Goal: Task Accomplishment & Management: Manage account settings

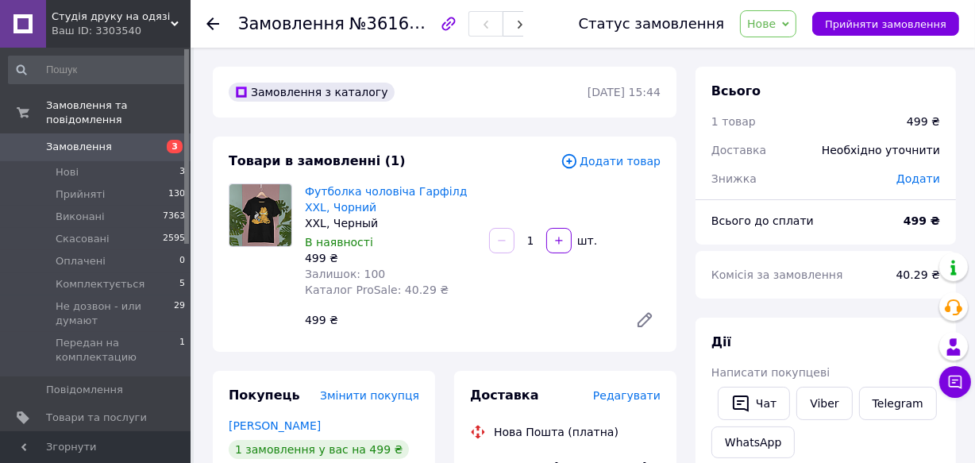
click at [794, 25] on span "Нове" at bounding box center [768, 23] width 56 height 27
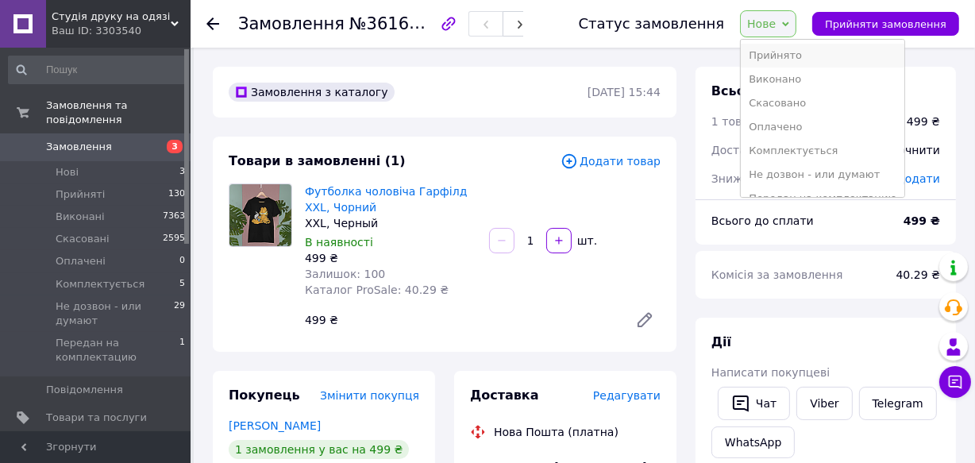
click at [793, 56] on li "Прийнято" at bounding box center [823, 56] width 164 height 24
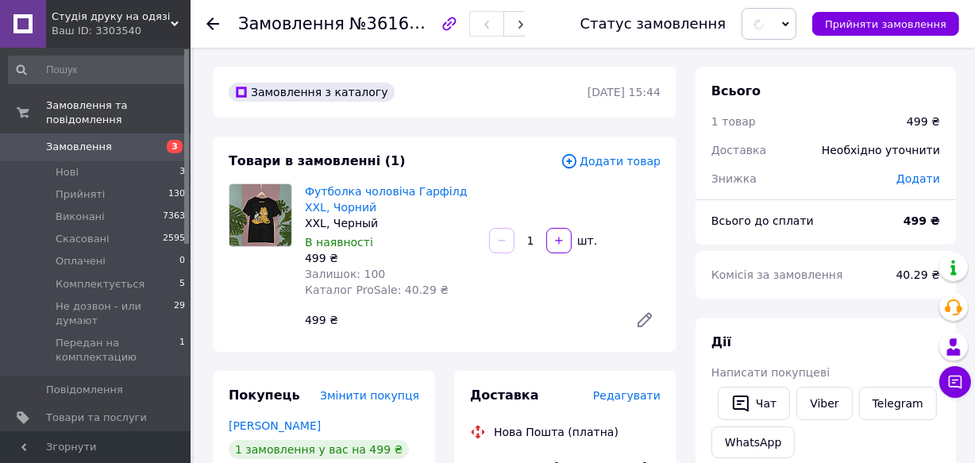
click at [111, 133] on link "Замовлення 3" at bounding box center [97, 146] width 195 height 27
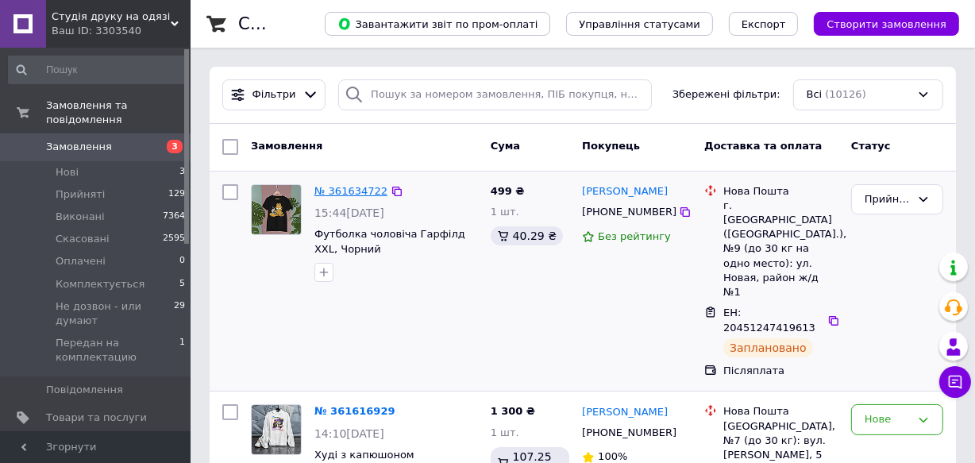
click at [357, 190] on link "№ 361634722" at bounding box center [351, 191] width 73 height 12
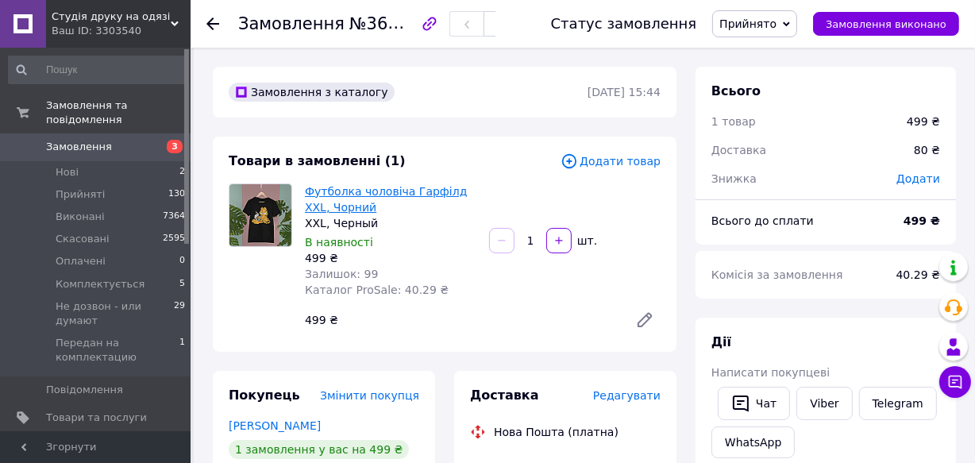
click at [343, 199] on link "Футболка чоловіча Гарфілд XXL, Чорний" at bounding box center [386, 199] width 162 height 29
click at [70, 140] on span "Замовлення" at bounding box center [79, 147] width 66 height 14
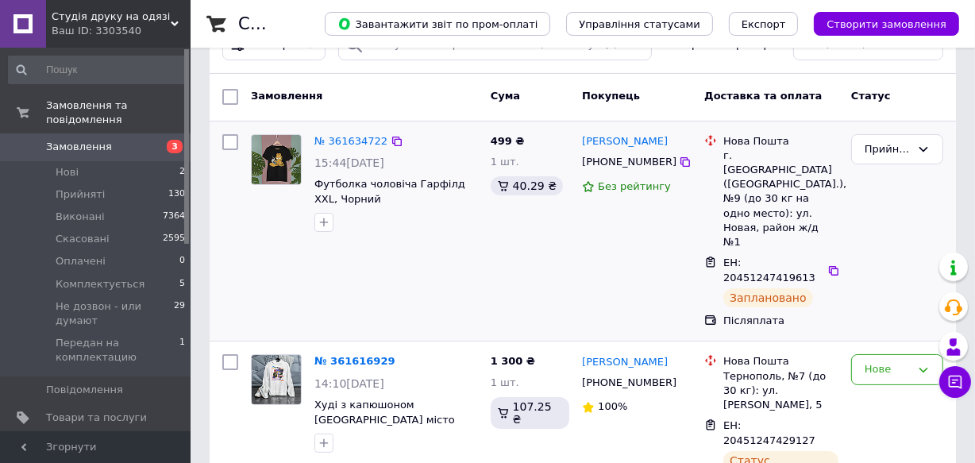
scroll to position [71, 0]
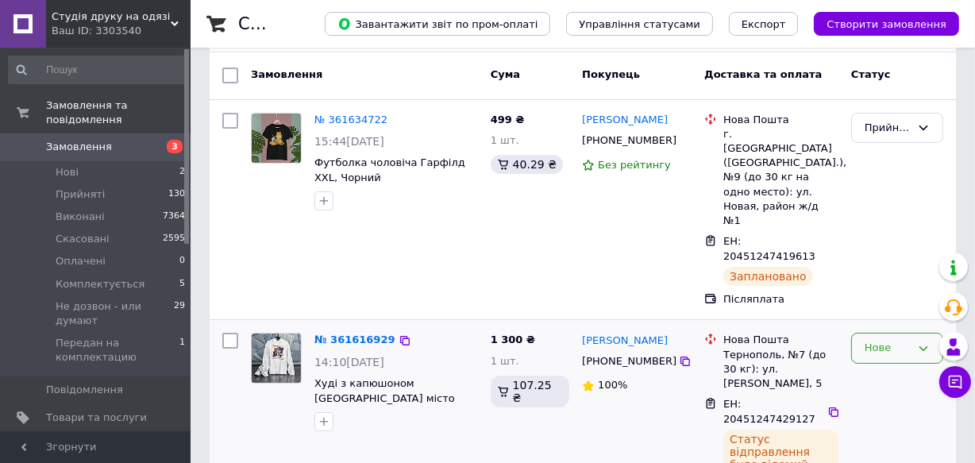
click at [878, 340] on div "Нове" at bounding box center [888, 348] width 46 height 17
click at [886, 367] on li "Прийнято" at bounding box center [897, 381] width 91 height 29
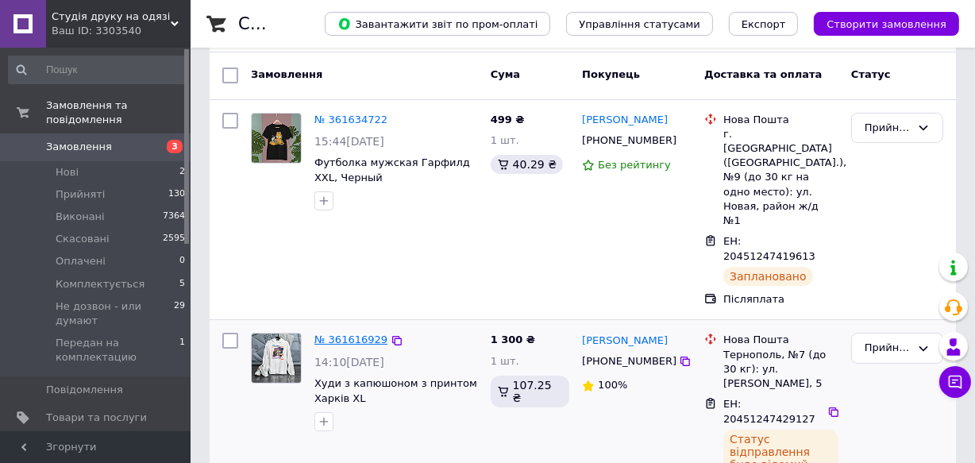
click at [357, 334] on link "№ 361616929" at bounding box center [351, 340] width 73 height 12
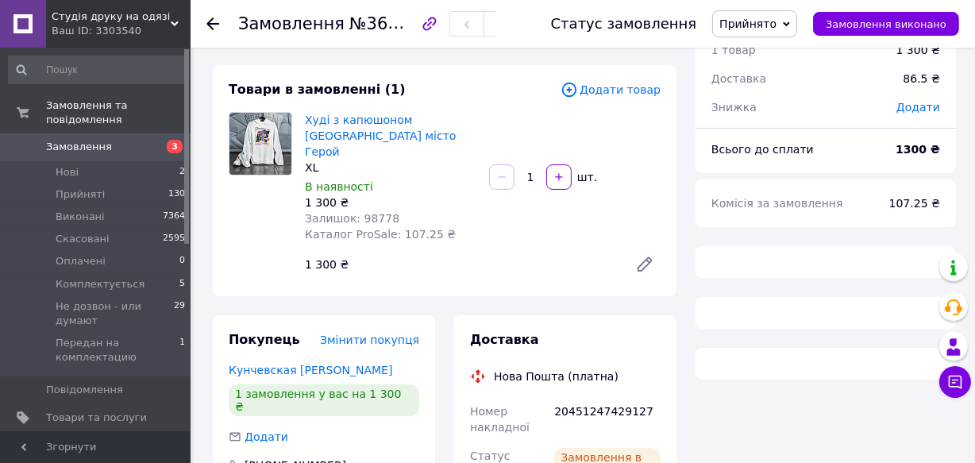
click at [360, 126] on span "Худі з капюшоном [GEOGRAPHIC_DATA] місто Герой" at bounding box center [391, 136] width 172 height 48
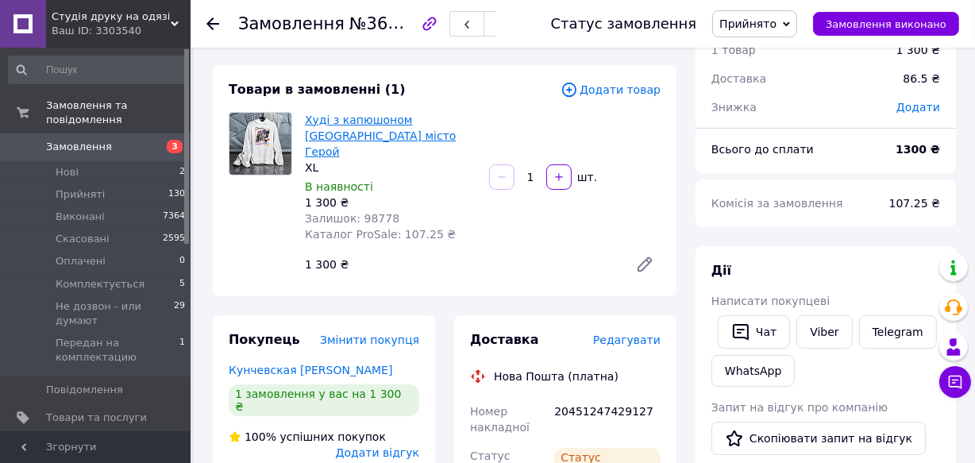
click at [371, 122] on link "Худі з капюшоном [GEOGRAPHIC_DATA] місто Герой" at bounding box center [380, 136] width 151 height 44
click at [114, 140] on span "Замовлення" at bounding box center [96, 147] width 101 height 14
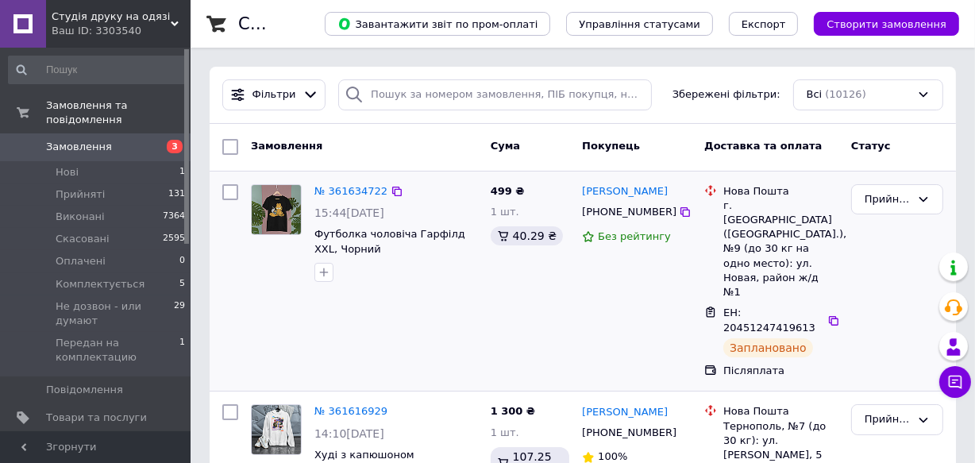
scroll to position [216, 0]
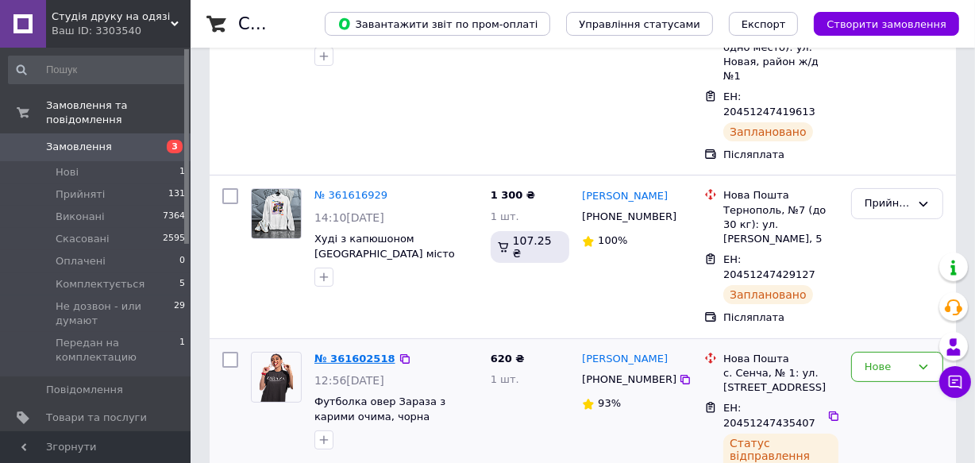
click at [349, 353] on link "№ 361602518" at bounding box center [355, 359] width 81 height 12
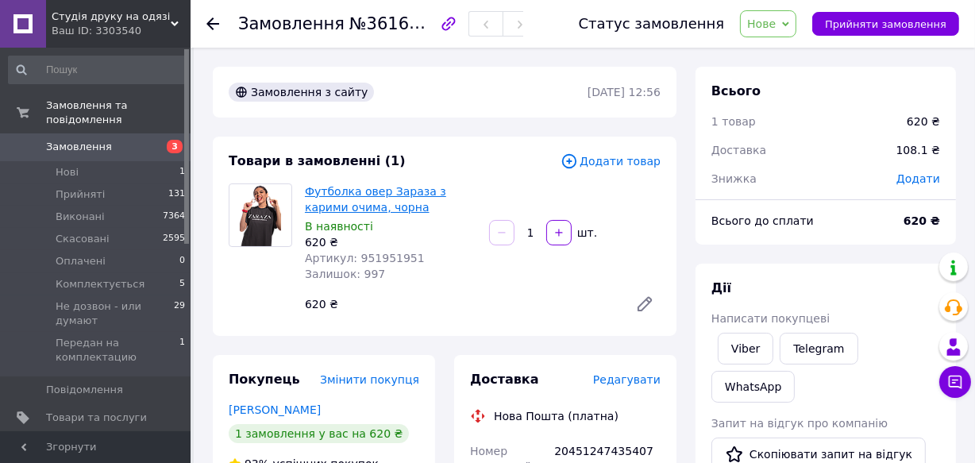
click at [331, 196] on link "Футболка овер Зараза з карими очима, чорна" at bounding box center [375, 199] width 141 height 29
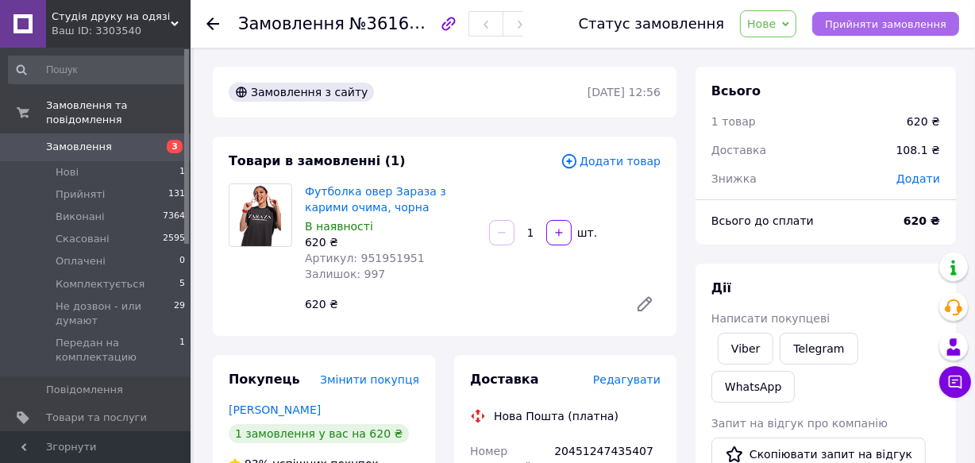
click at [886, 24] on span "Прийняти замовлення" at bounding box center [886, 24] width 122 height 12
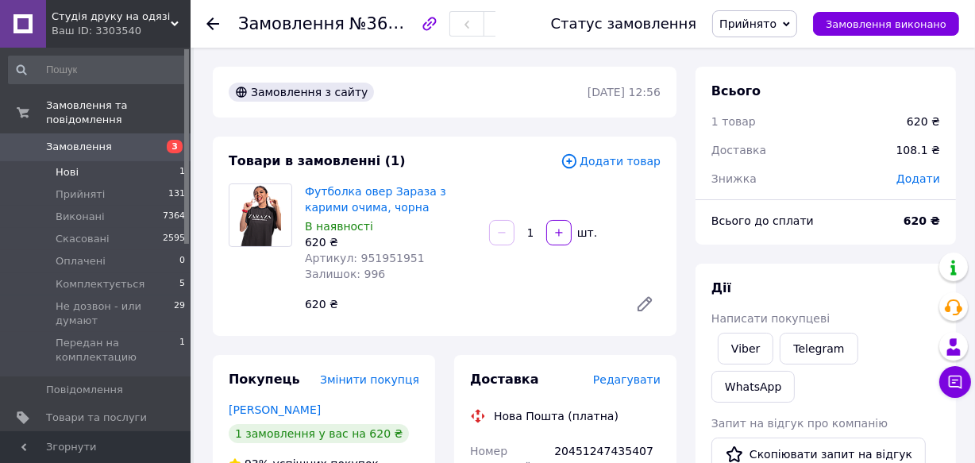
click at [125, 161] on li "Нові 1" at bounding box center [97, 172] width 195 height 22
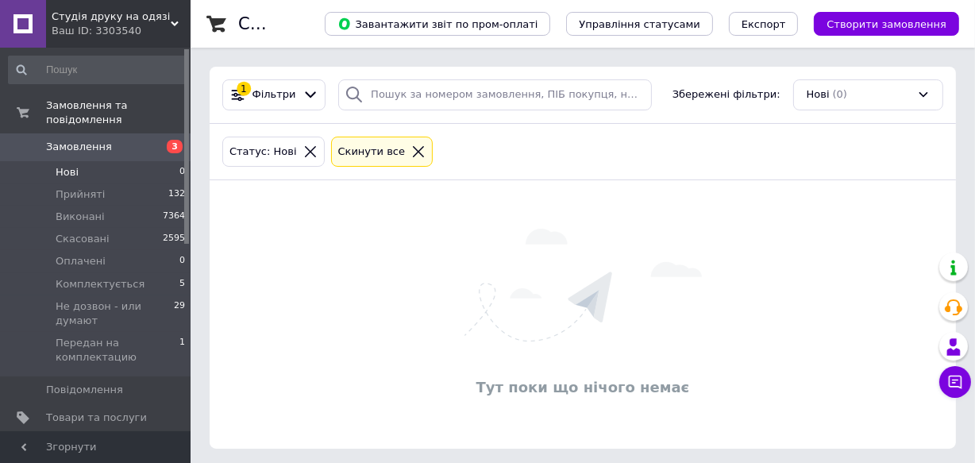
click at [139, 140] on span "Замовлення" at bounding box center [96, 147] width 101 height 14
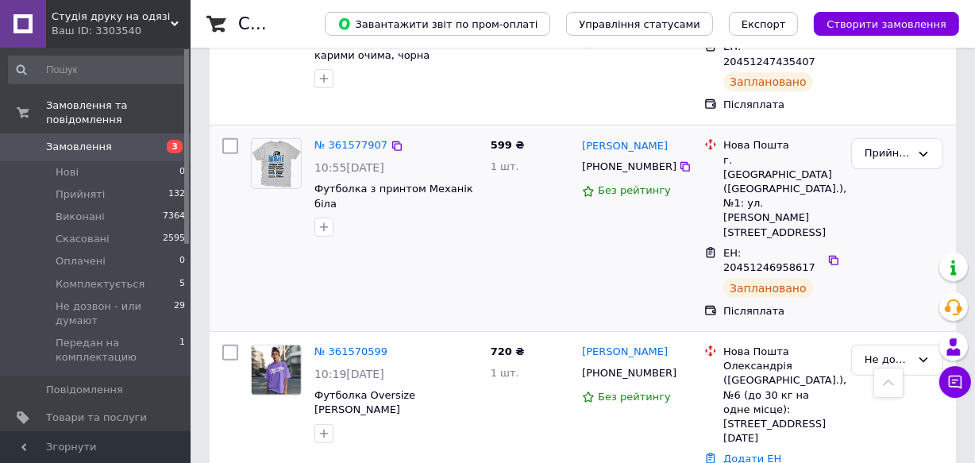
scroll to position [650, 0]
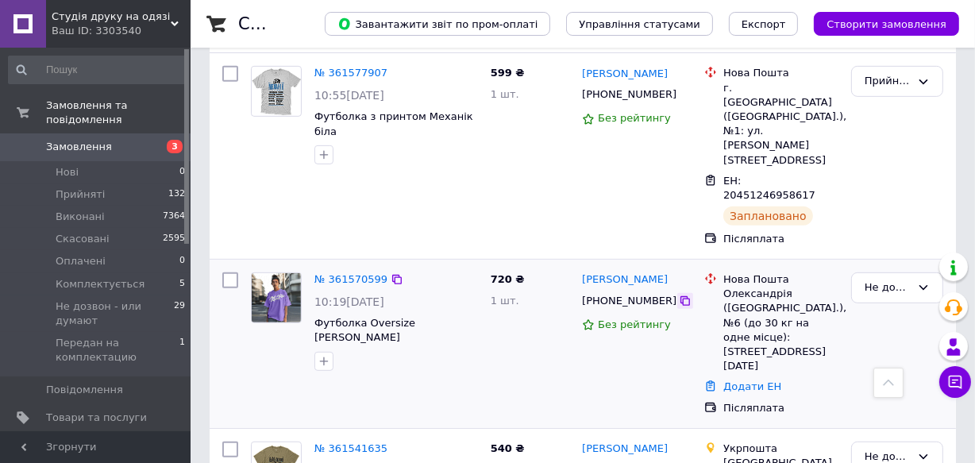
click at [679, 295] on icon at bounding box center [685, 301] width 13 height 13
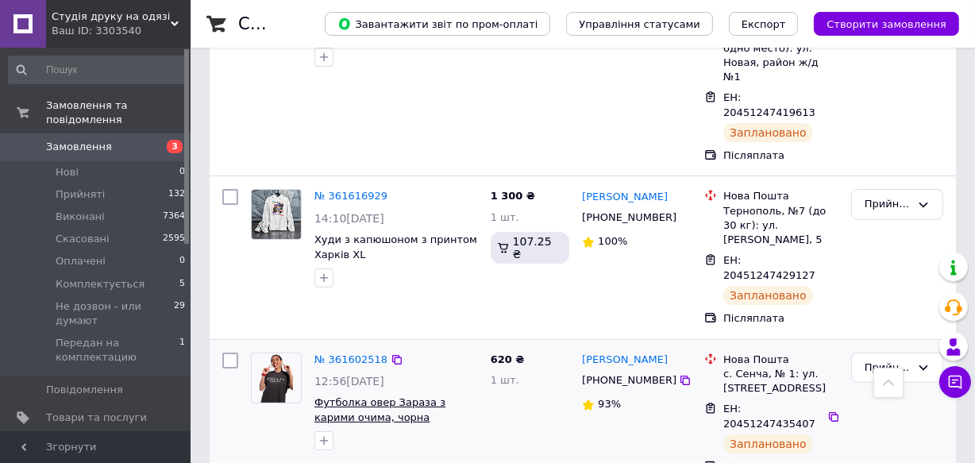
scroll to position [0, 0]
